Goal: Feedback & Contribution: Contribute content

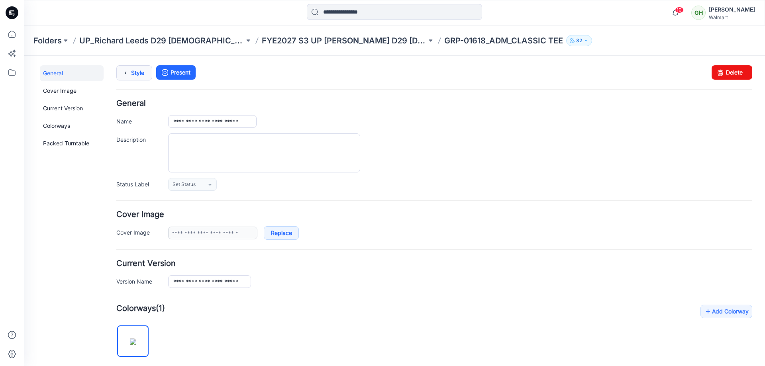
click at [134, 73] on link "Style" at bounding box center [134, 72] width 36 height 15
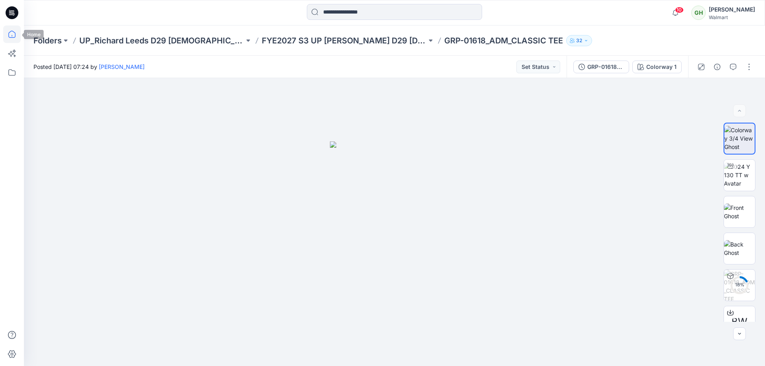
click at [14, 35] on icon at bounding box center [12, 34] width 18 height 18
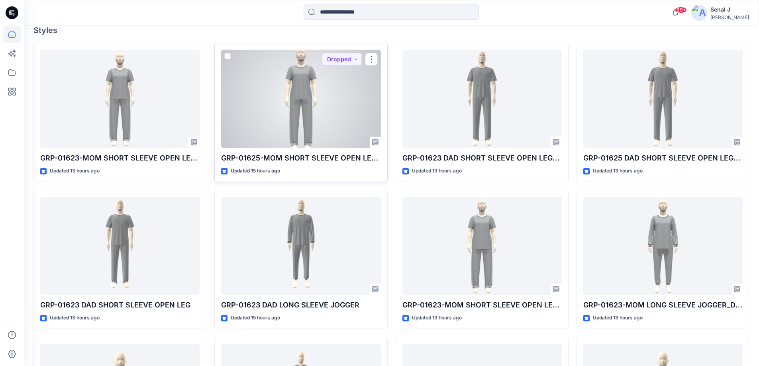
scroll to position [266, 0]
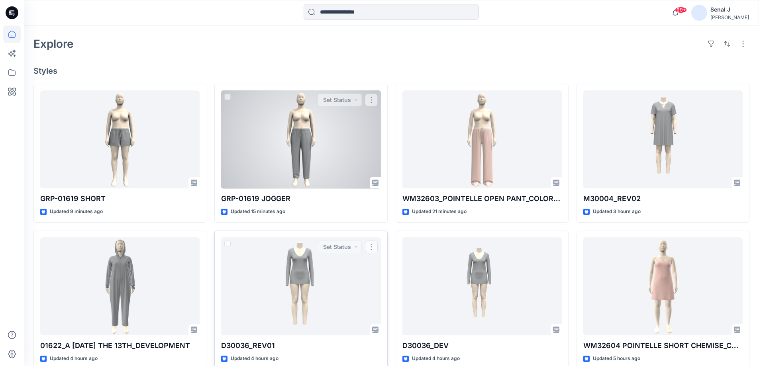
scroll to position [146, 0]
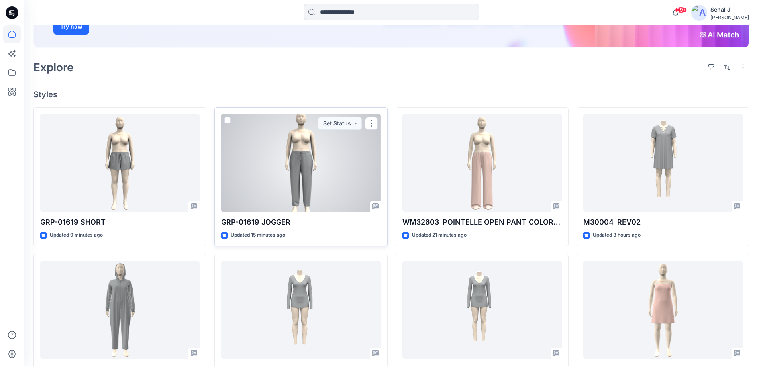
click at [302, 164] on div at bounding box center [300, 163] width 159 height 98
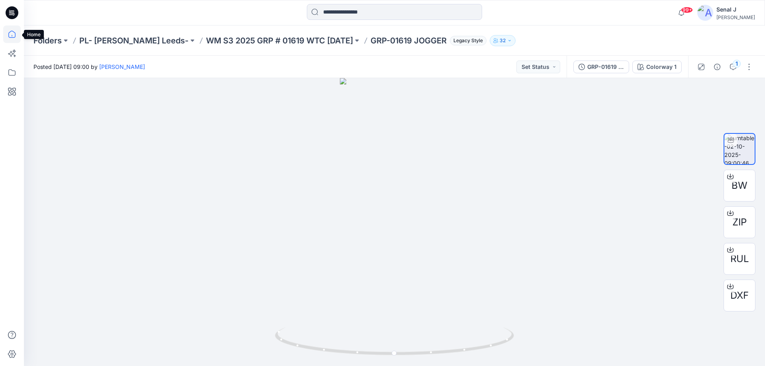
click at [12, 35] on icon at bounding box center [12, 34] width 18 height 18
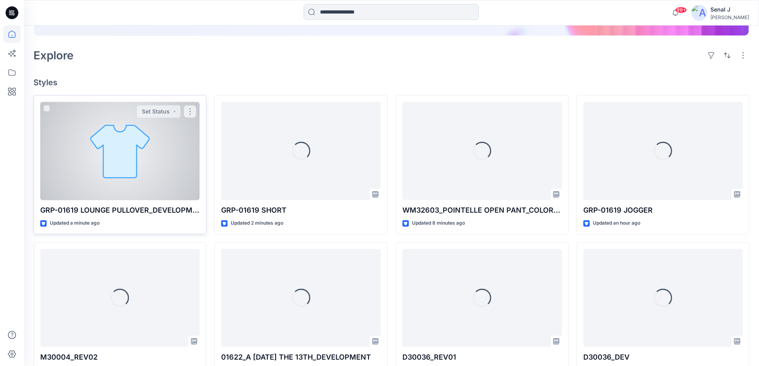
scroll to position [159, 0]
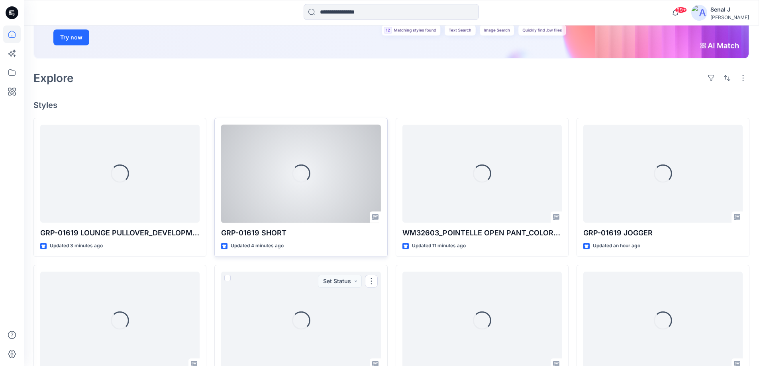
scroll to position [106, 0]
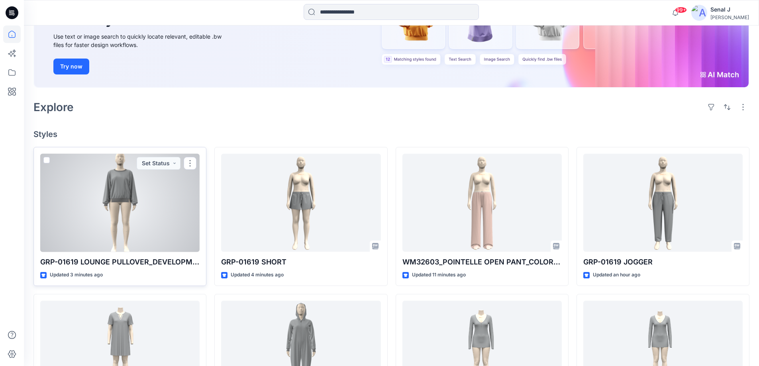
click at [120, 200] on div at bounding box center [119, 203] width 159 height 98
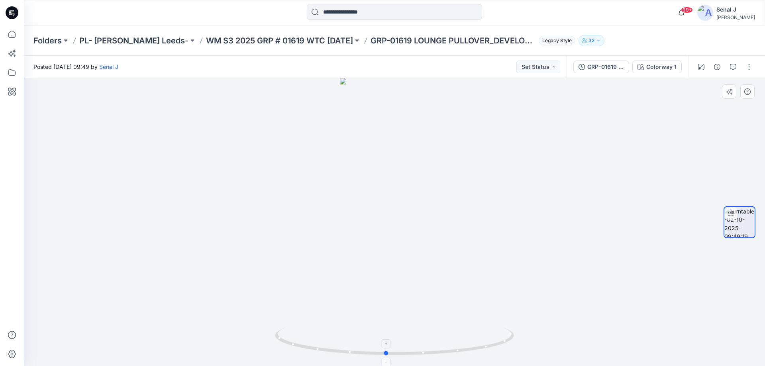
drag, startPoint x: 481, startPoint y: 348, endPoint x: 473, endPoint y: 340, distance: 11.6
click at [473, 340] on icon at bounding box center [395, 342] width 241 height 30
click at [751, 65] on button "button" at bounding box center [749, 67] width 13 height 13
click at [711, 84] on button "Edit" at bounding box center [715, 85] width 73 height 15
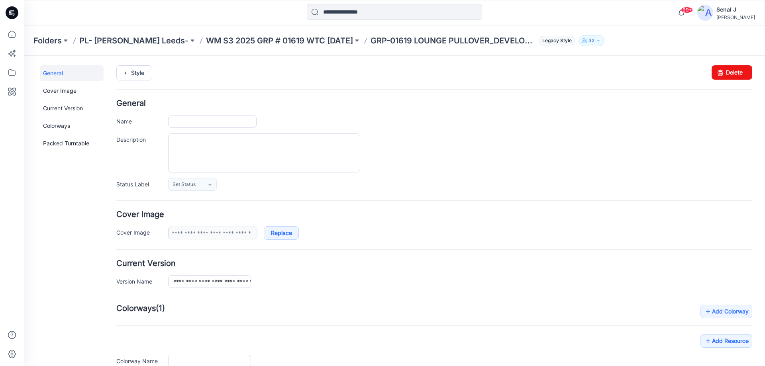
type input "**********"
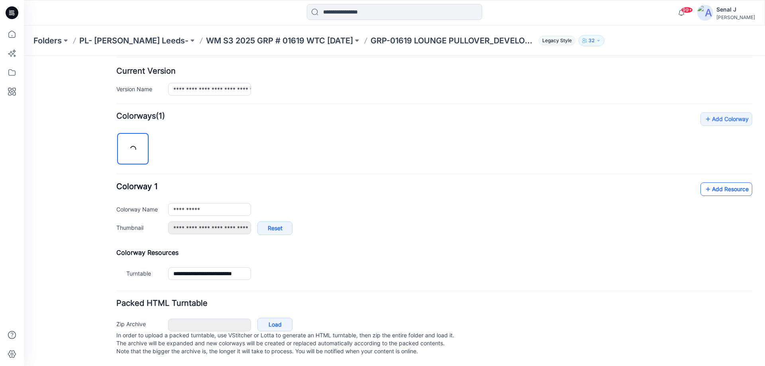
click at [711, 182] on link "Add Resource" at bounding box center [726, 189] width 52 height 14
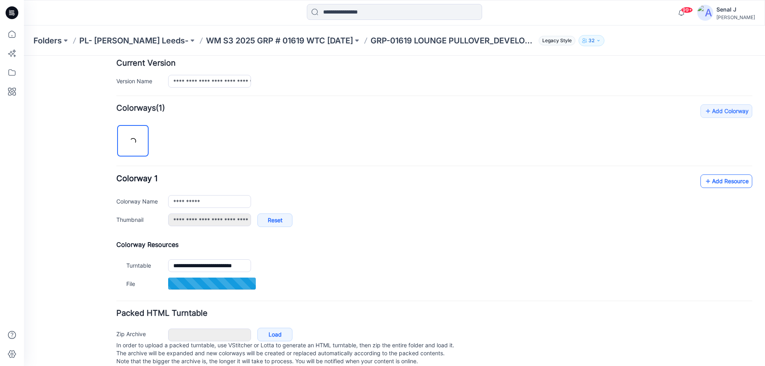
click at [712, 178] on link "Add Resource" at bounding box center [726, 181] width 52 height 14
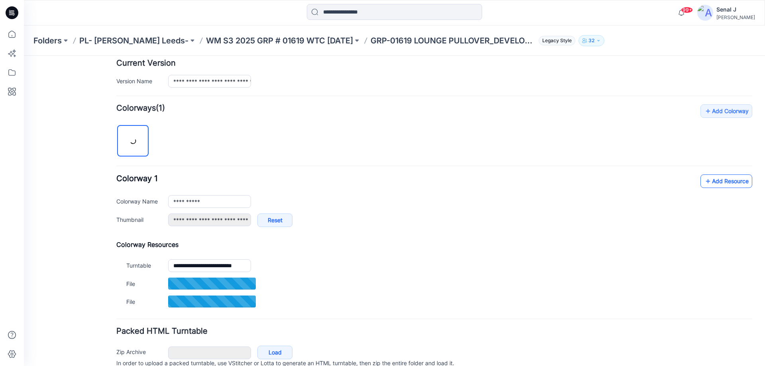
click at [704, 178] on icon at bounding box center [708, 181] width 8 height 13
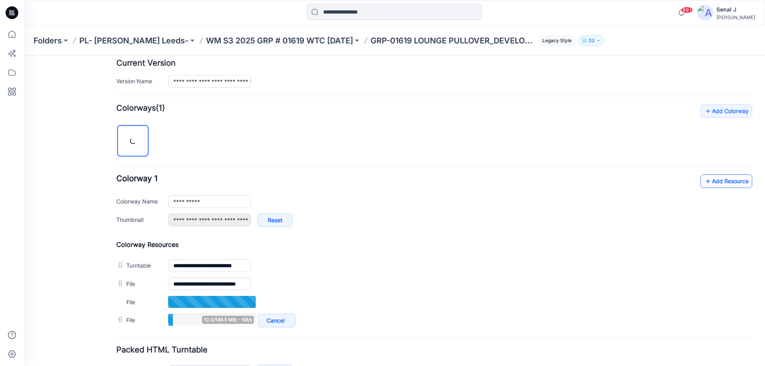
click at [715, 178] on link "Add Resource" at bounding box center [726, 181] width 52 height 14
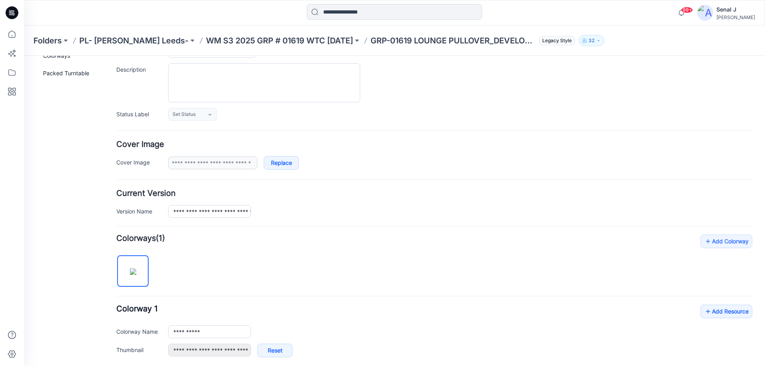
scroll to position [0, 0]
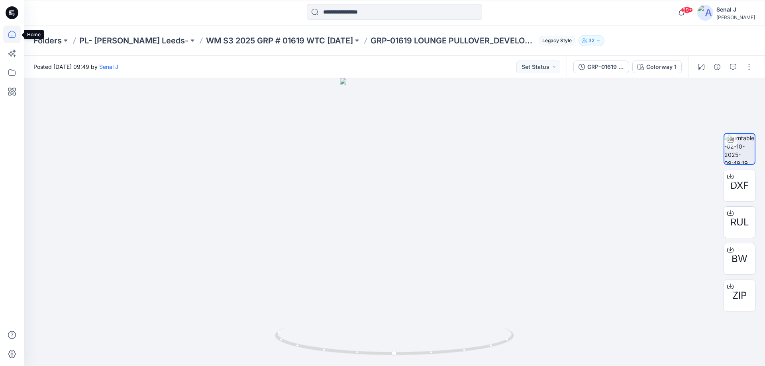
click at [14, 33] on icon at bounding box center [12, 34] width 18 height 18
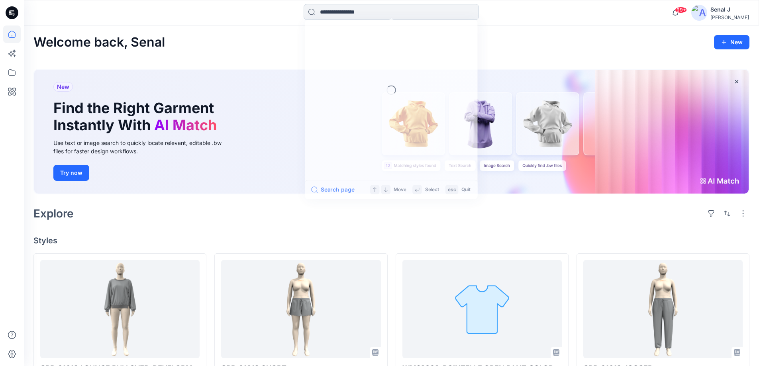
click at [332, 12] on input at bounding box center [391, 12] width 175 height 16
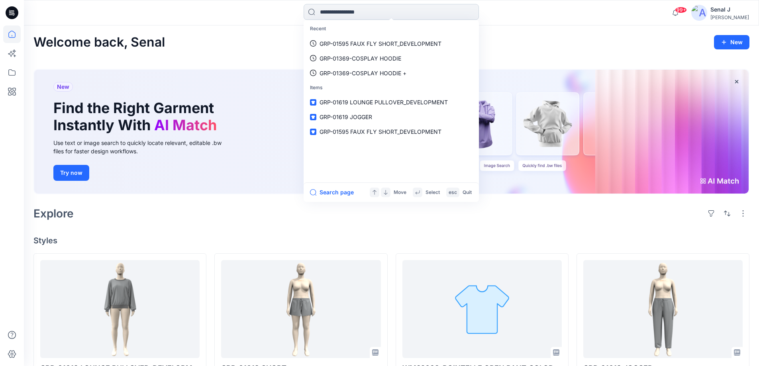
paste input "**********"
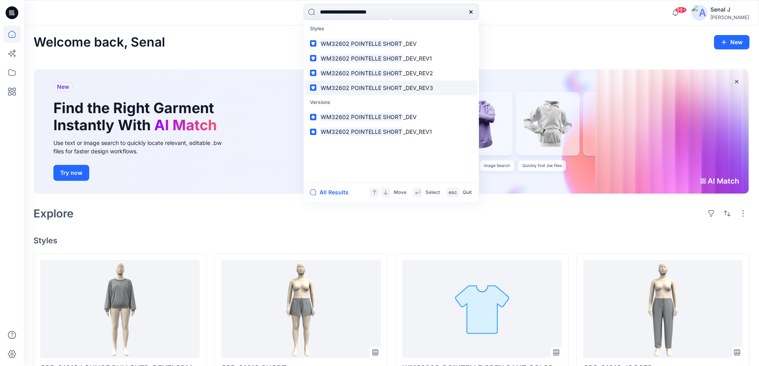
type input "**********"
click at [403, 91] on span "_DEV_REV3" at bounding box center [418, 87] width 30 height 7
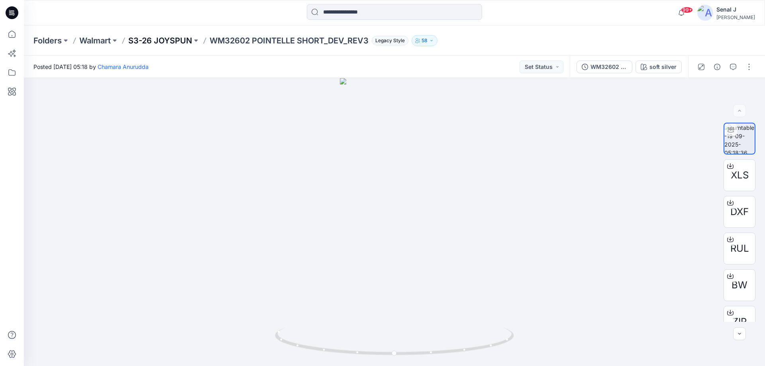
click at [169, 39] on p "S3-26 JOYSPUN" at bounding box center [160, 40] width 64 height 11
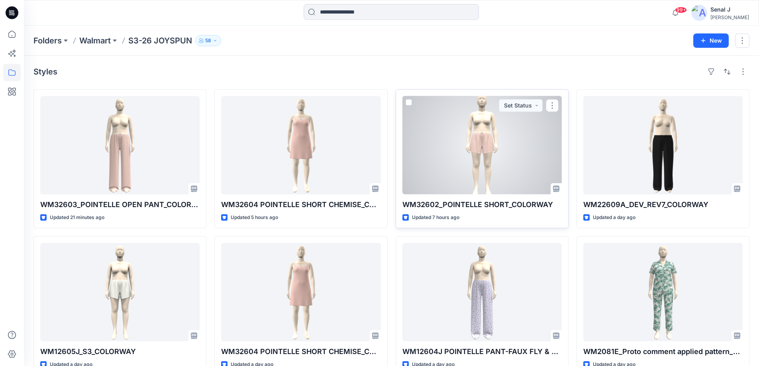
click at [470, 142] on div at bounding box center [481, 145] width 159 height 98
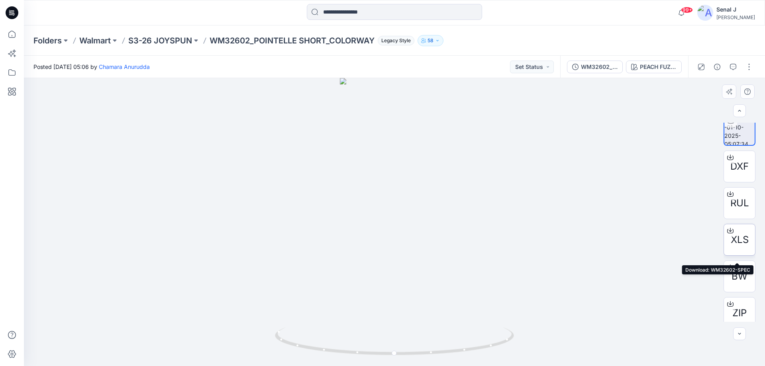
scroll to position [16, 0]
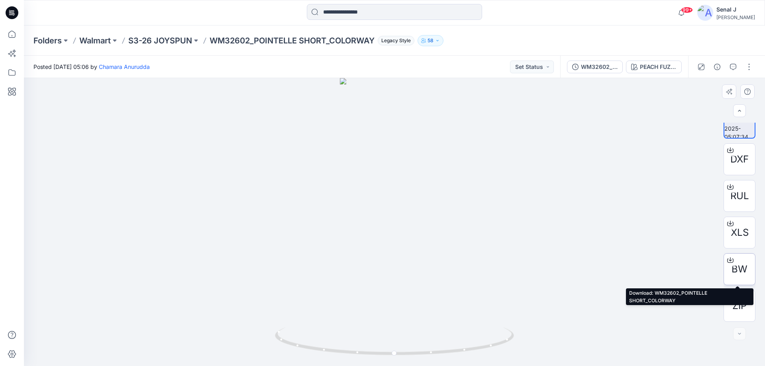
click at [733, 264] on div at bounding box center [730, 260] width 13 height 13
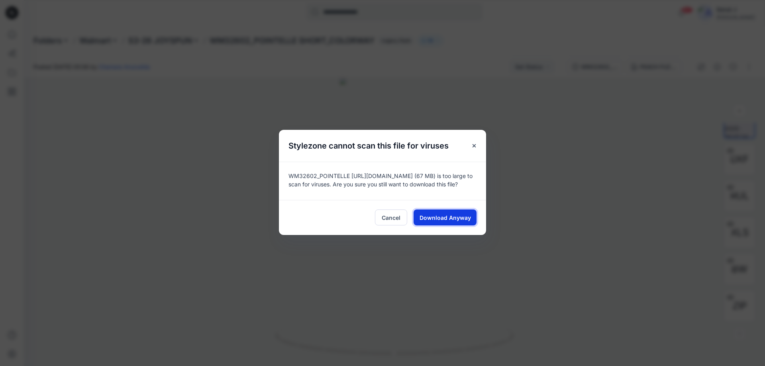
click at [432, 218] on span "Download Anyway" at bounding box center [445, 218] width 51 height 8
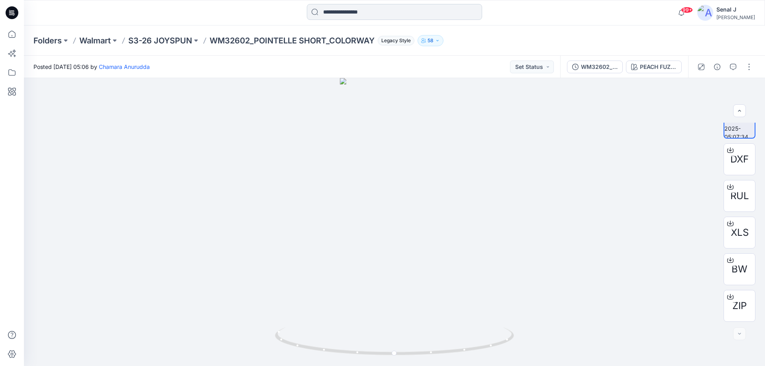
click at [340, 12] on input at bounding box center [394, 12] width 175 height 16
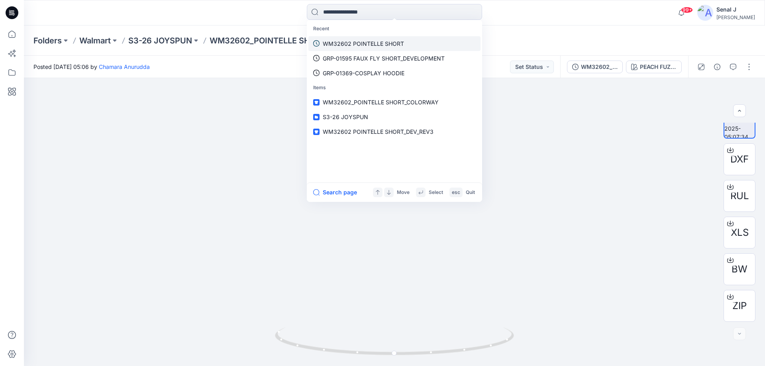
click at [359, 45] on p "WM32602 POINTELLE SHORT" at bounding box center [363, 43] width 81 height 8
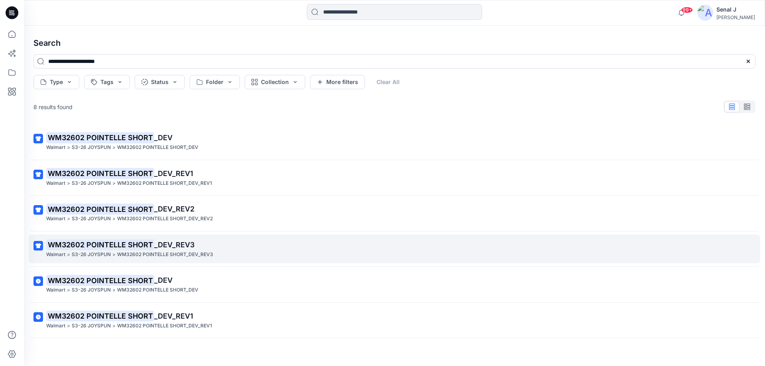
click at [138, 244] on mark "WM32602 POINTELLE SHORT" at bounding box center [100, 244] width 108 height 11
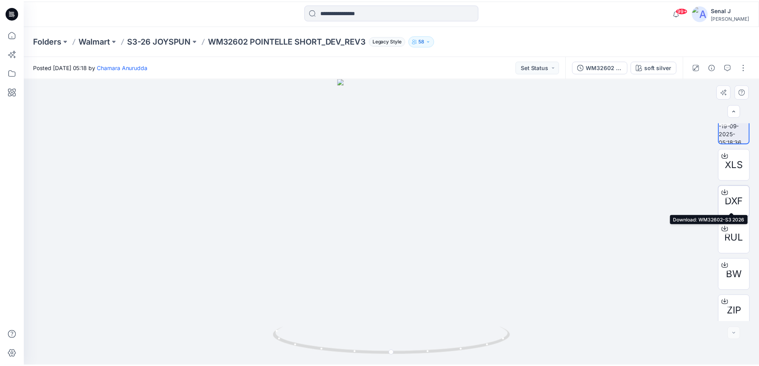
scroll to position [16, 0]
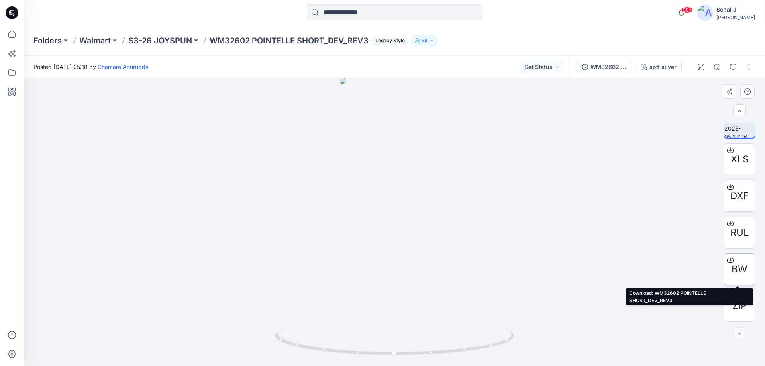
click at [734, 263] on div at bounding box center [730, 260] width 13 height 13
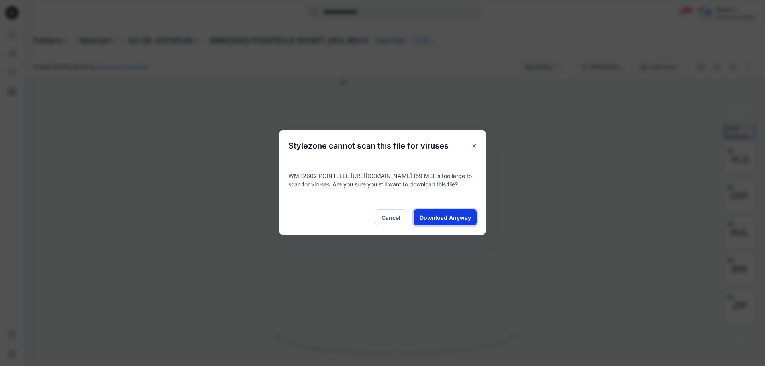
click at [446, 218] on span "Download Anyway" at bounding box center [445, 218] width 51 height 8
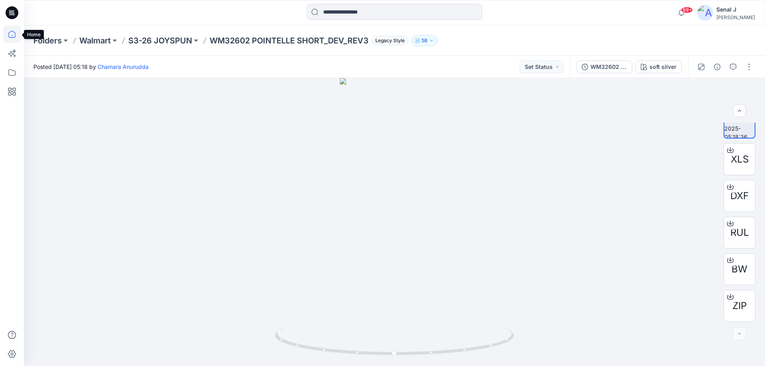
drag, startPoint x: 13, startPoint y: 35, endPoint x: 18, endPoint y: 36, distance: 4.8
click at [13, 35] on icon at bounding box center [12, 34] width 18 height 18
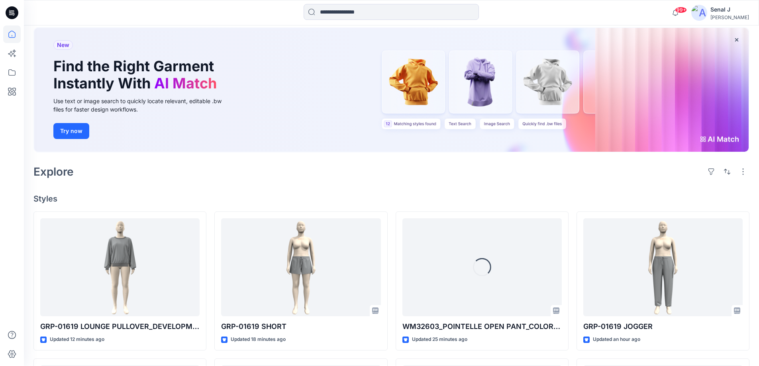
scroll to position [159, 0]
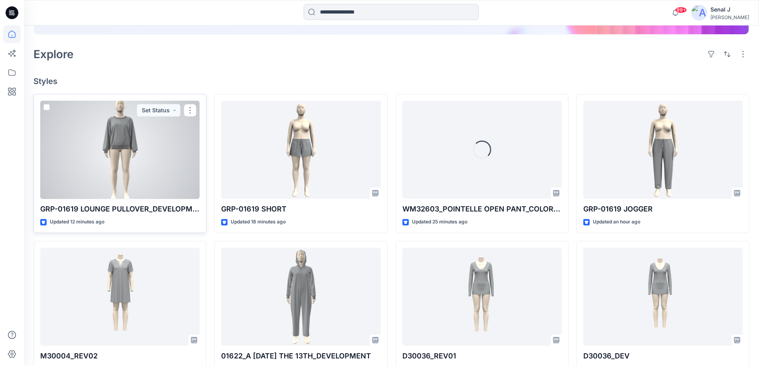
click at [118, 159] on div at bounding box center [119, 150] width 159 height 98
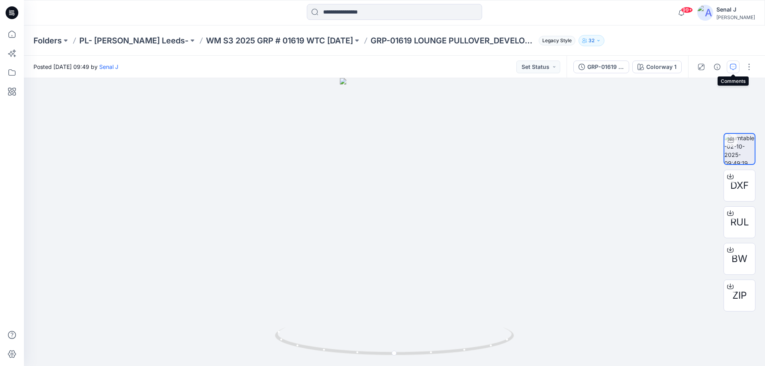
click at [734, 67] on icon "button" at bounding box center [733, 67] width 6 height 6
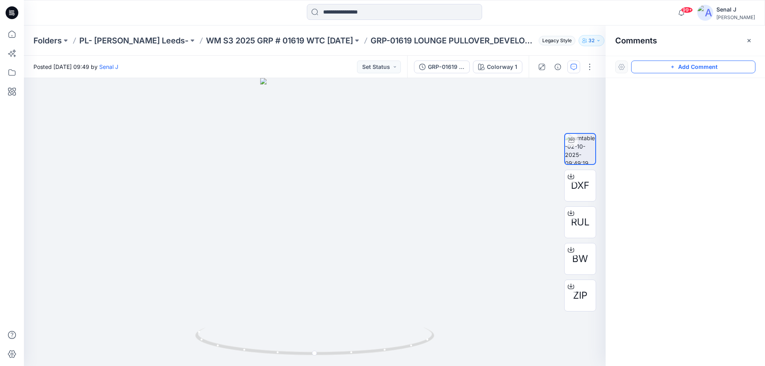
click at [683, 71] on button "Add Comment" at bounding box center [693, 67] width 124 height 13
click at [367, 134] on div "1" at bounding box center [315, 222] width 582 height 288
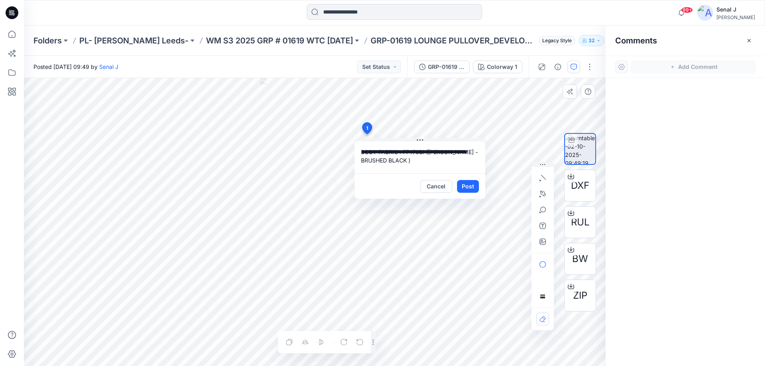
click at [349, 158] on div "**********" at bounding box center [315, 222] width 582 height 288
click at [429, 152] on textarea "**********" at bounding box center [420, 157] width 131 height 32
click at [433, 153] on textarea "**********" at bounding box center [420, 157] width 131 height 32
type textarea "**********"
click at [472, 187] on button "Post" at bounding box center [468, 186] width 22 height 13
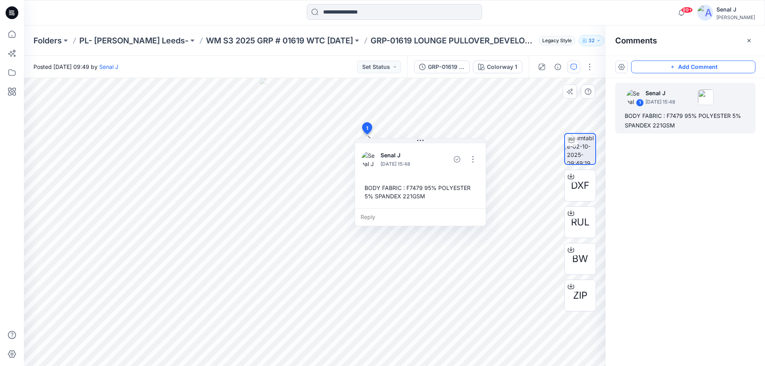
click at [679, 67] on button "Add Comment" at bounding box center [693, 67] width 124 height 13
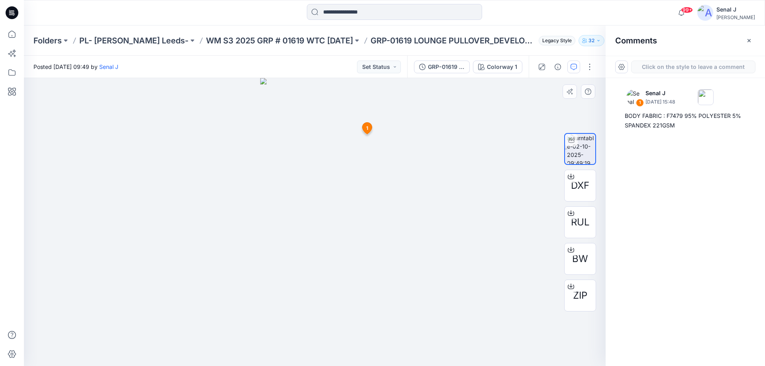
click at [378, 230] on div "2 1 Senal J [DATE] 15:48 BODY FABRIC : F7479 95% POLYESTER 5% SPANDEX 221GSM Re…" at bounding box center [315, 222] width 582 height 288
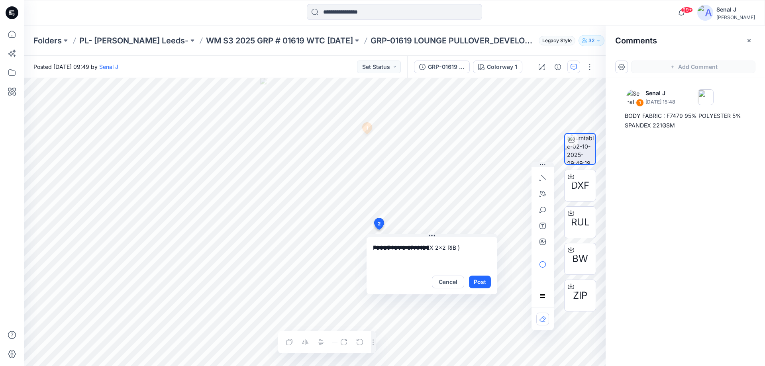
drag, startPoint x: 371, startPoint y: 249, endPoint x: 377, endPoint y: 249, distance: 6.0
click at [371, 249] on textarea "**********" at bounding box center [432, 253] width 131 height 32
type textarea "**********"
click at [483, 282] on button "Post" at bounding box center [480, 282] width 22 height 13
